Goal: Find specific page/section: Find specific page/section

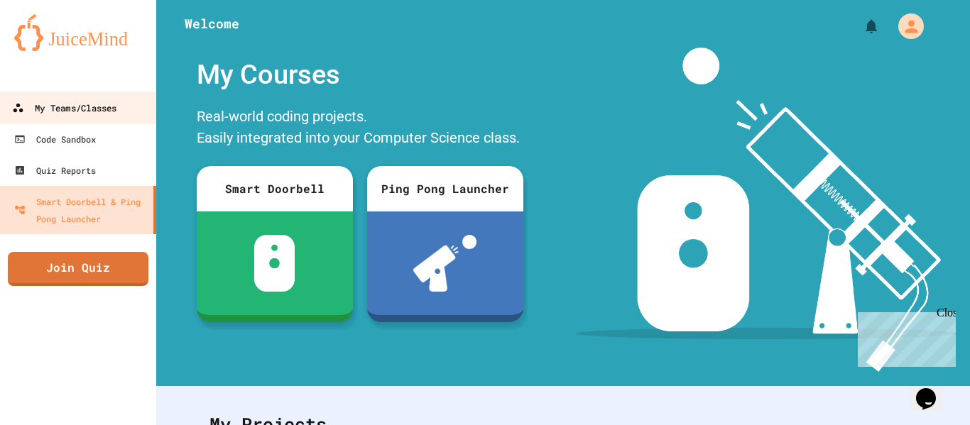
click at [83, 109] on div "My Teams/Classes" at bounding box center [64, 108] width 104 height 18
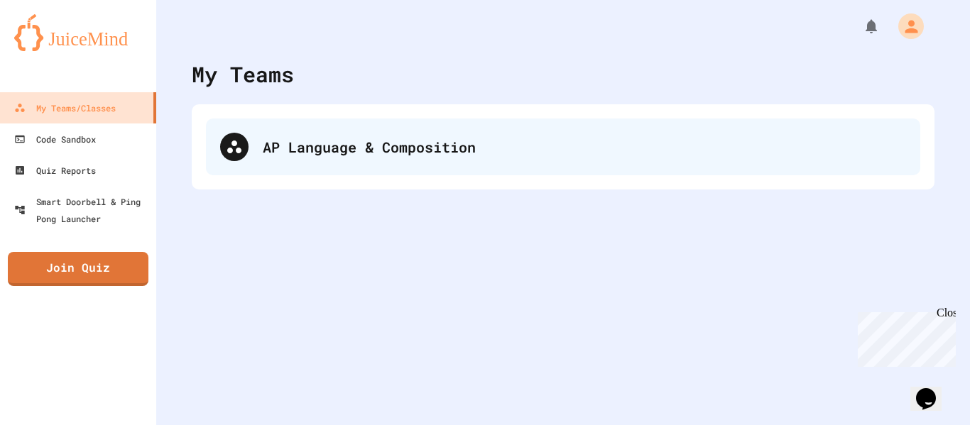
click at [344, 152] on div "AP Language & Composition" at bounding box center [584, 146] width 643 height 21
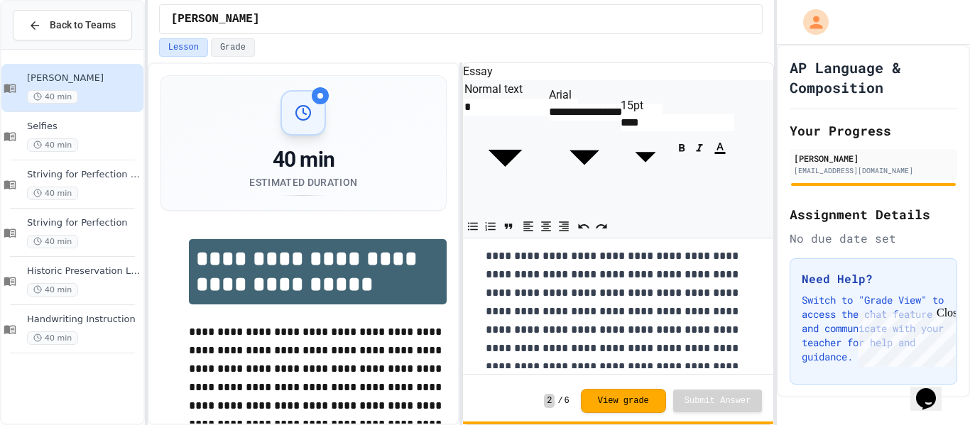
scroll to position [202, 0]
